Goal: Transaction & Acquisition: Purchase product/service

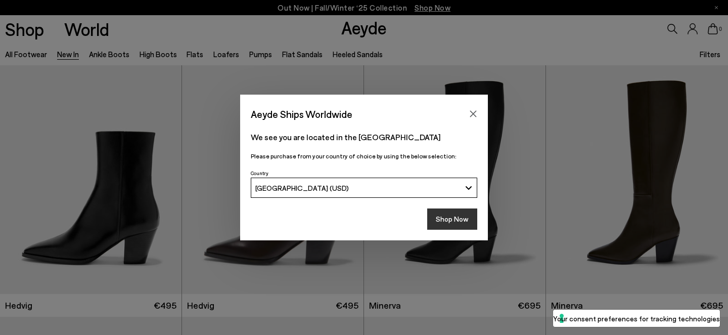
click at [459, 215] on button "Shop Now" at bounding box center [452, 218] width 50 height 21
click at [456, 217] on button "Shop Now" at bounding box center [452, 218] width 50 height 21
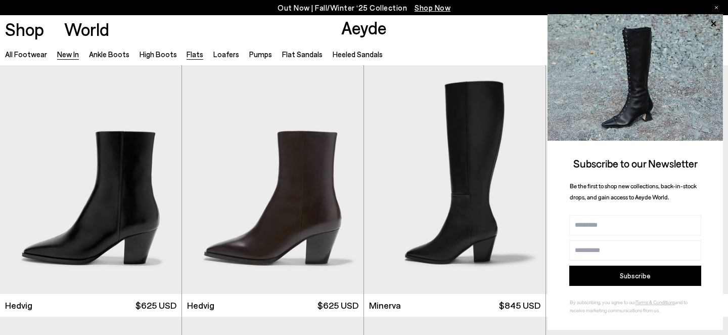
click at [191, 55] on link "Flats" at bounding box center [195, 54] width 17 height 9
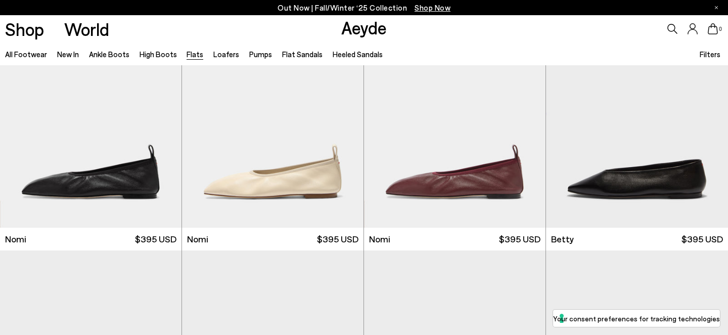
scroll to position [661, 0]
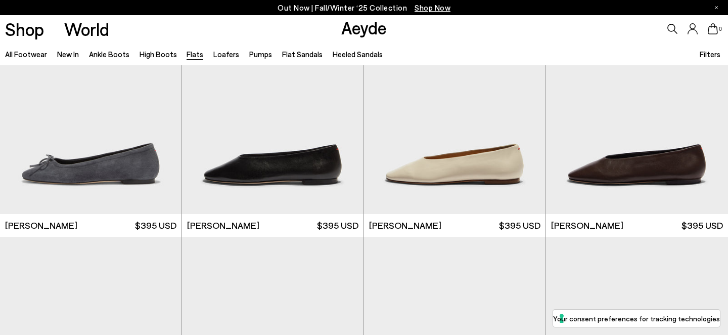
scroll to position [2592, 0]
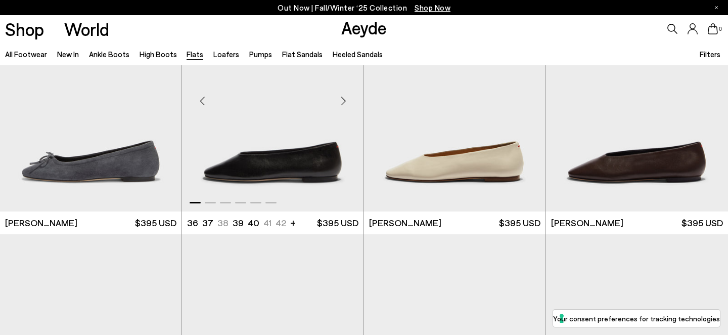
click at [349, 104] on div "Next slide" at bounding box center [343, 101] width 30 height 30
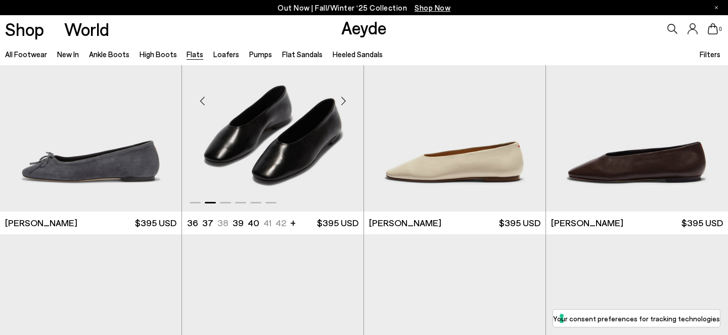
click at [348, 104] on div "Next slide" at bounding box center [343, 101] width 30 height 30
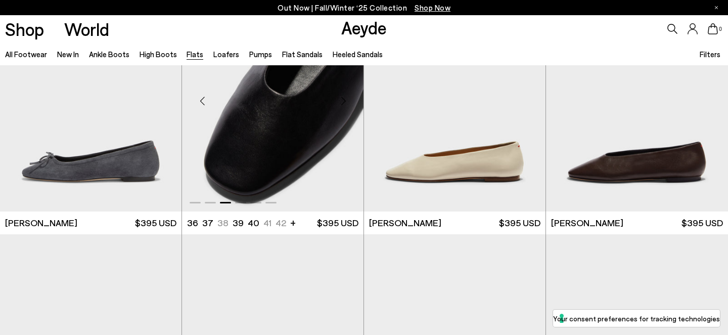
click at [348, 104] on div "Next slide" at bounding box center [343, 101] width 30 height 30
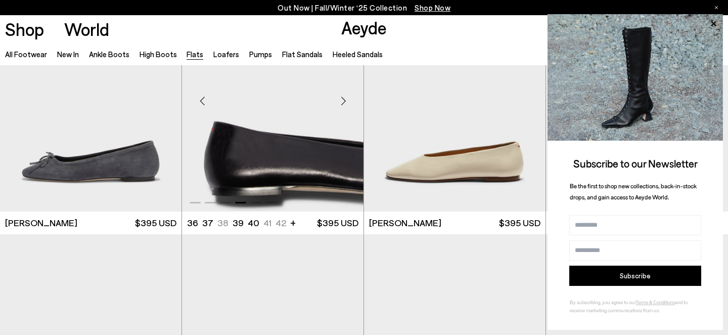
click at [348, 104] on div "Next slide" at bounding box center [343, 101] width 30 height 30
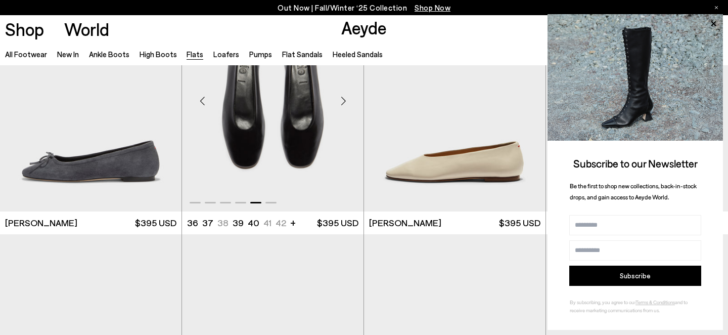
click at [348, 104] on div "Next slide" at bounding box center [343, 101] width 30 height 30
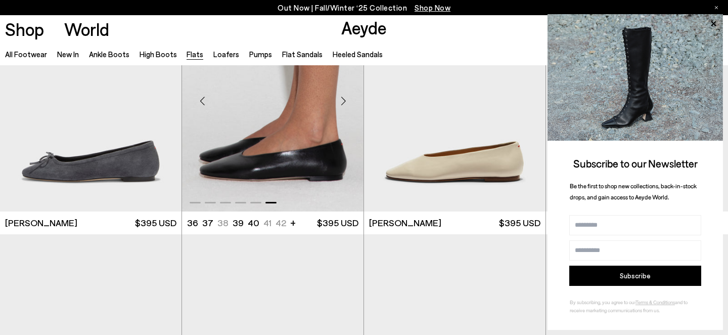
click at [348, 104] on div "Next slide" at bounding box center [343, 101] width 30 height 30
